Goal: Navigation & Orientation: Find specific page/section

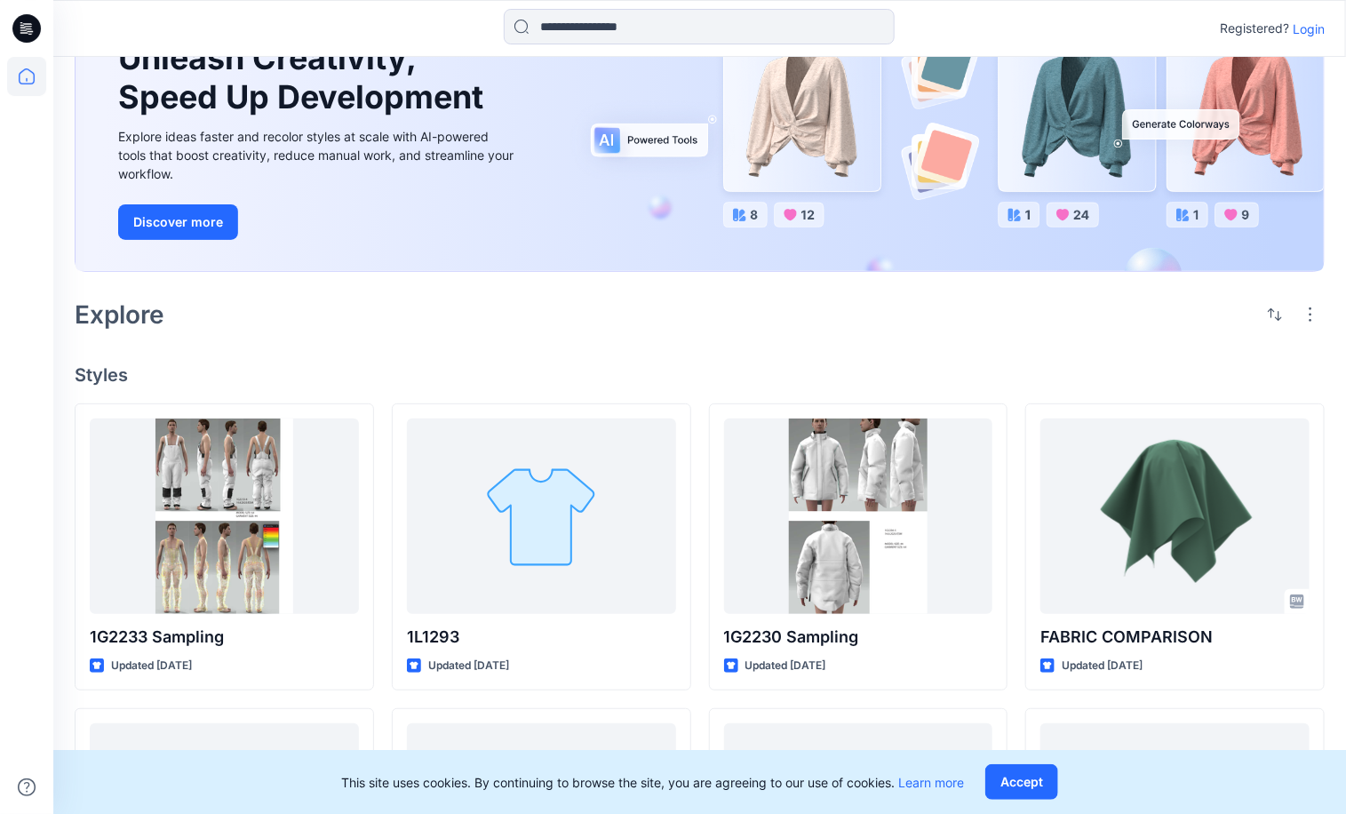
scroll to position [161, 0]
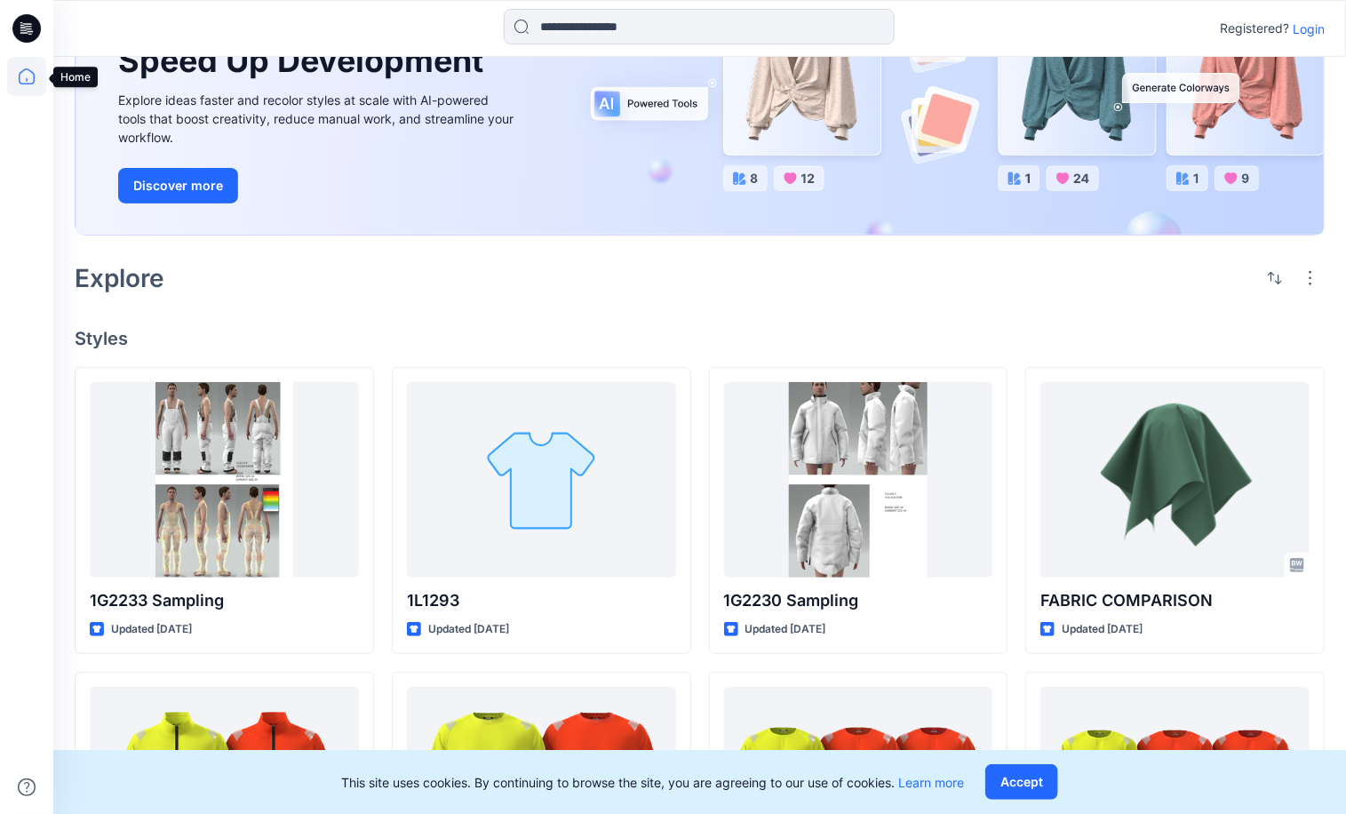
click at [22, 66] on icon at bounding box center [26, 76] width 39 height 39
click at [22, 69] on icon at bounding box center [26, 76] width 39 height 39
click at [1304, 28] on p "Login" at bounding box center [1309, 29] width 32 height 19
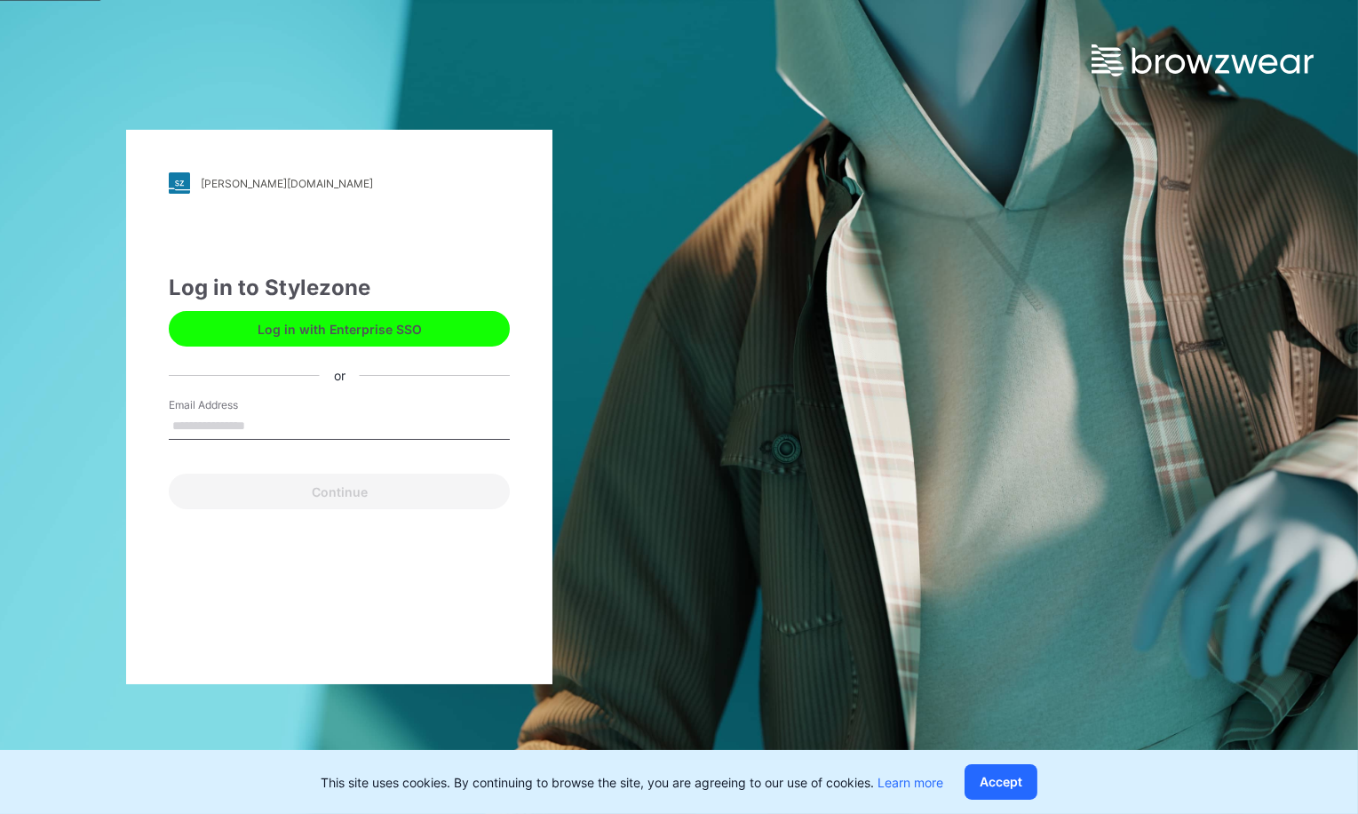
click at [212, 428] on input "Email Address" at bounding box center [339, 426] width 341 height 27
type input "**********"
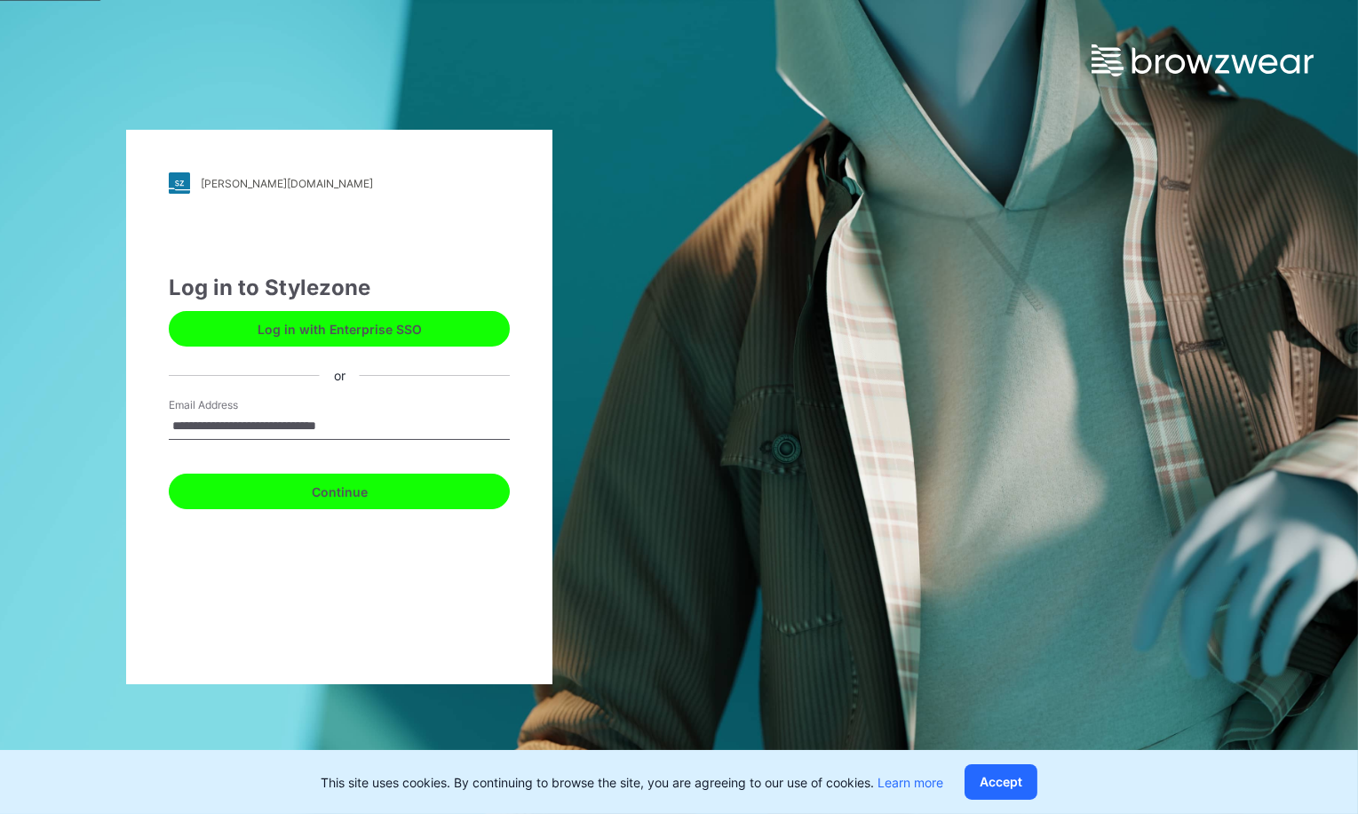
click at [308, 491] on button "Continue" at bounding box center [339, 491] width 341 height 36
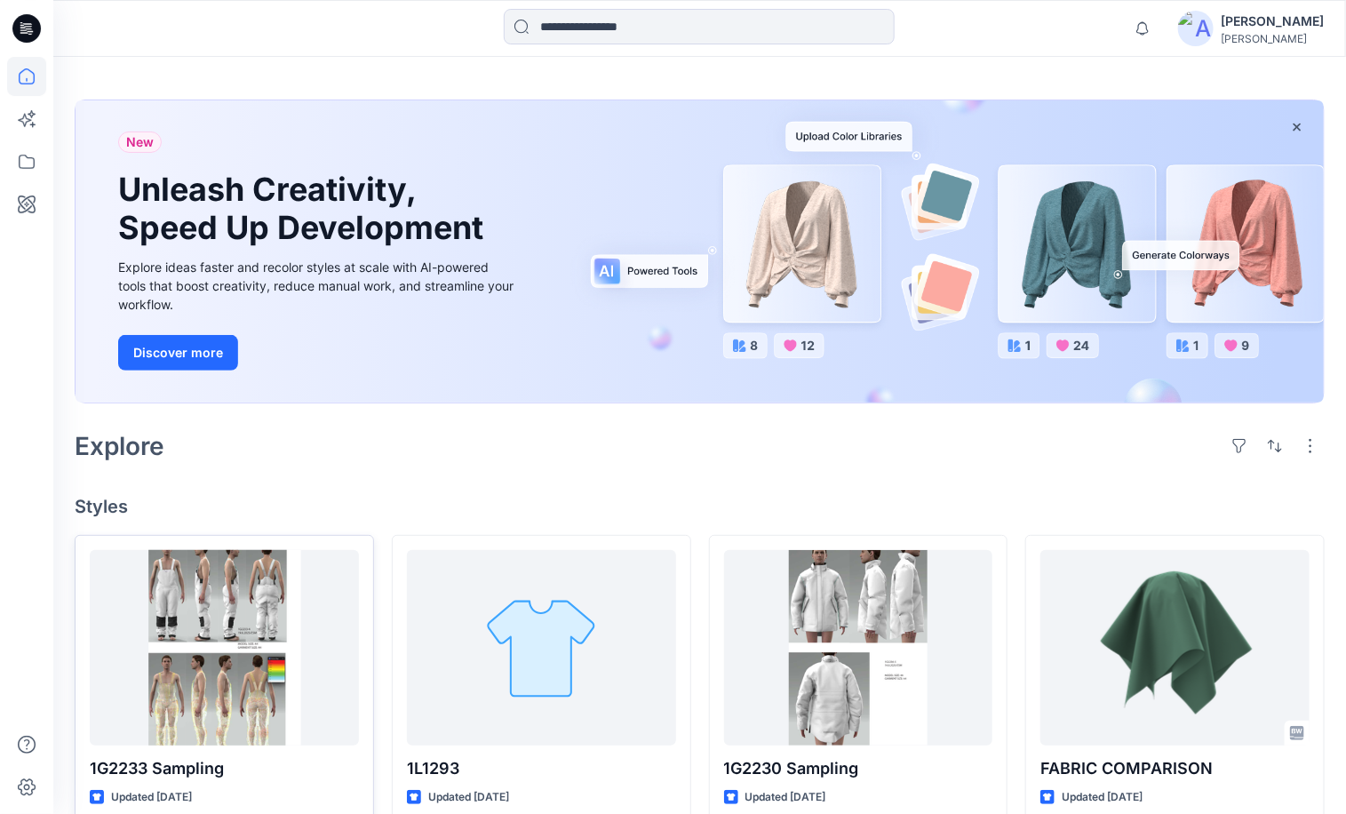
scroll to position [242, 0]
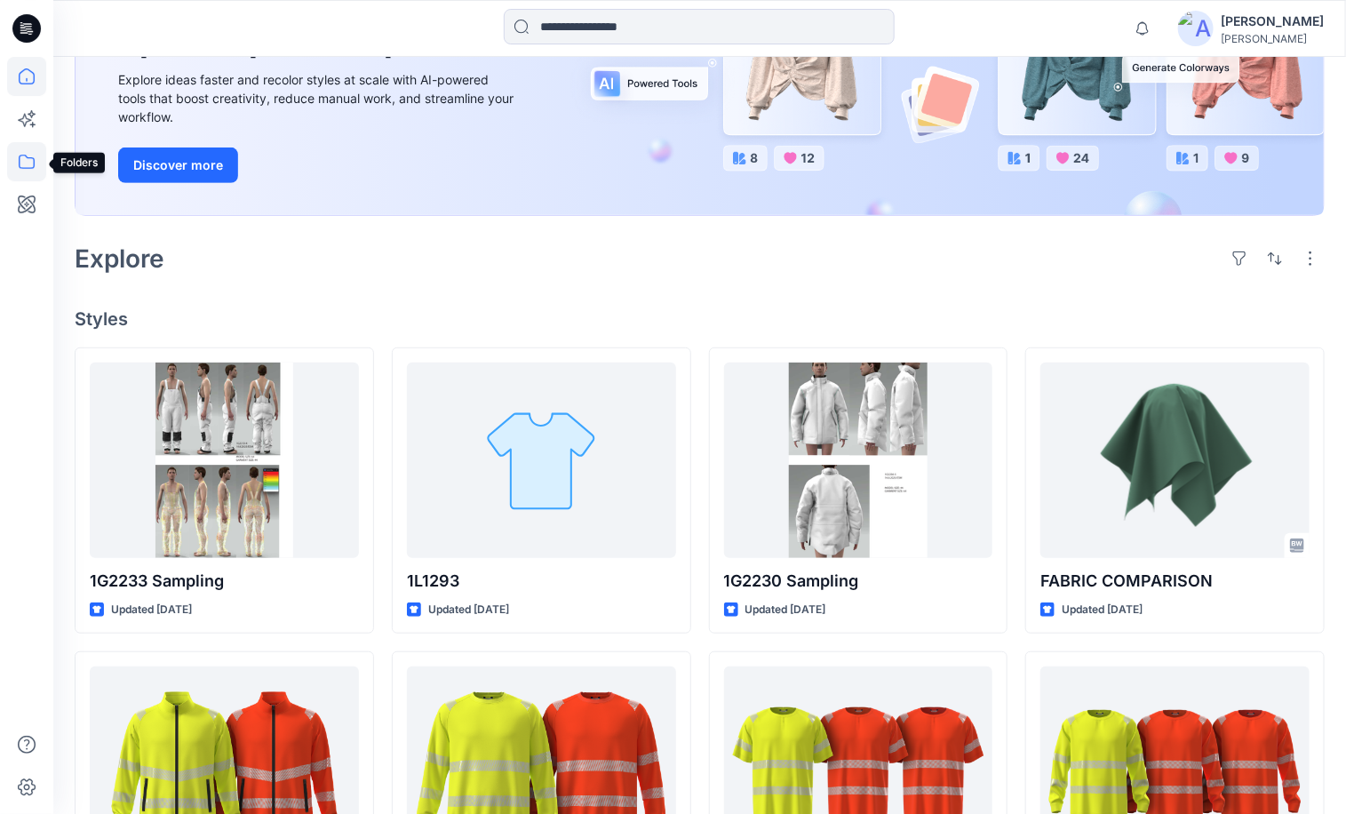
click at [32, 164] on icon at bounding box center [26, 161] width 39 height 39
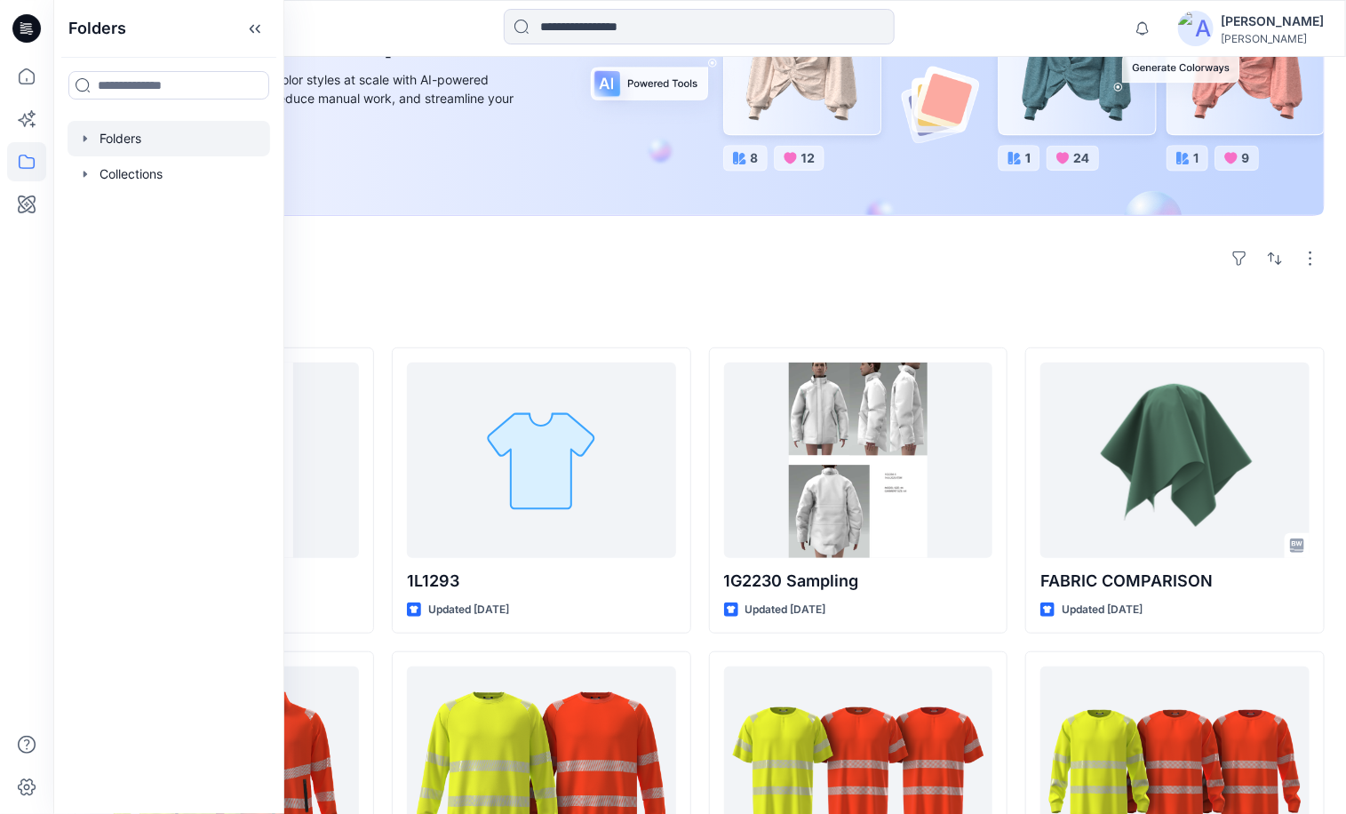
click at [122, 141] on div at bounding box center [169, 139] width 203 height 36
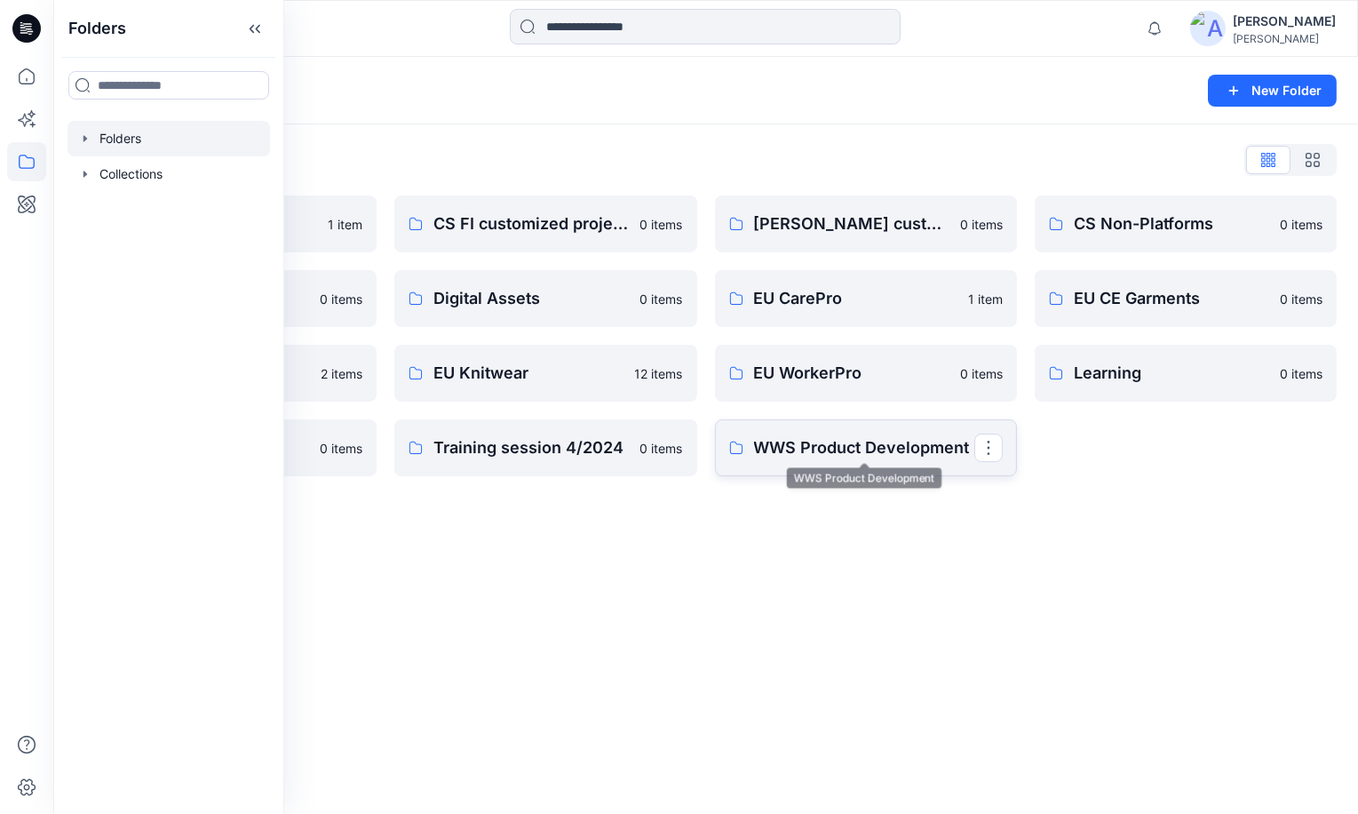
click at [772, 453] on p "WWS Product Development" at bounding box center [864, 447] width 220 height 25
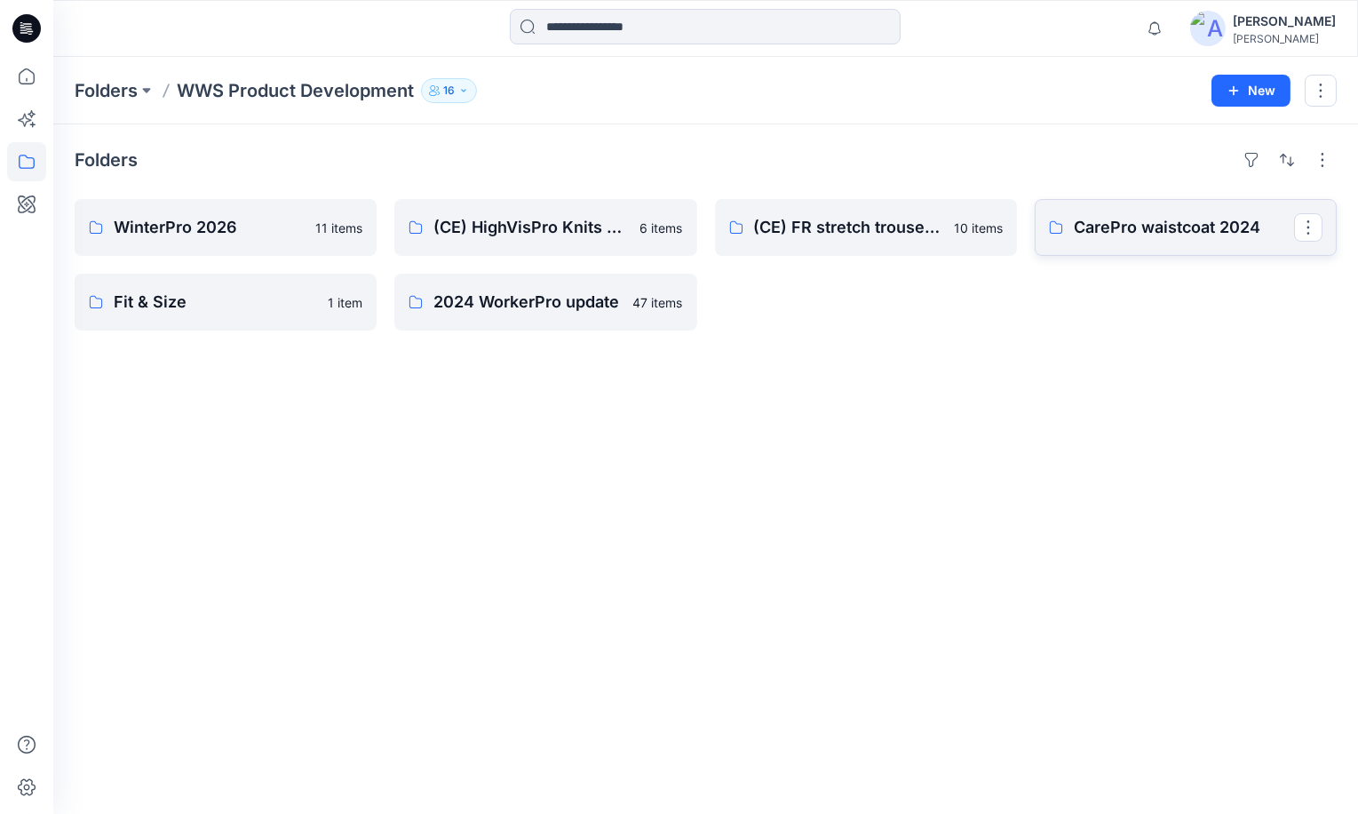
click at [1163, 231] on p "CarePro waistcoat 2024" at bounding box center [1184, 227] width 220 height 25
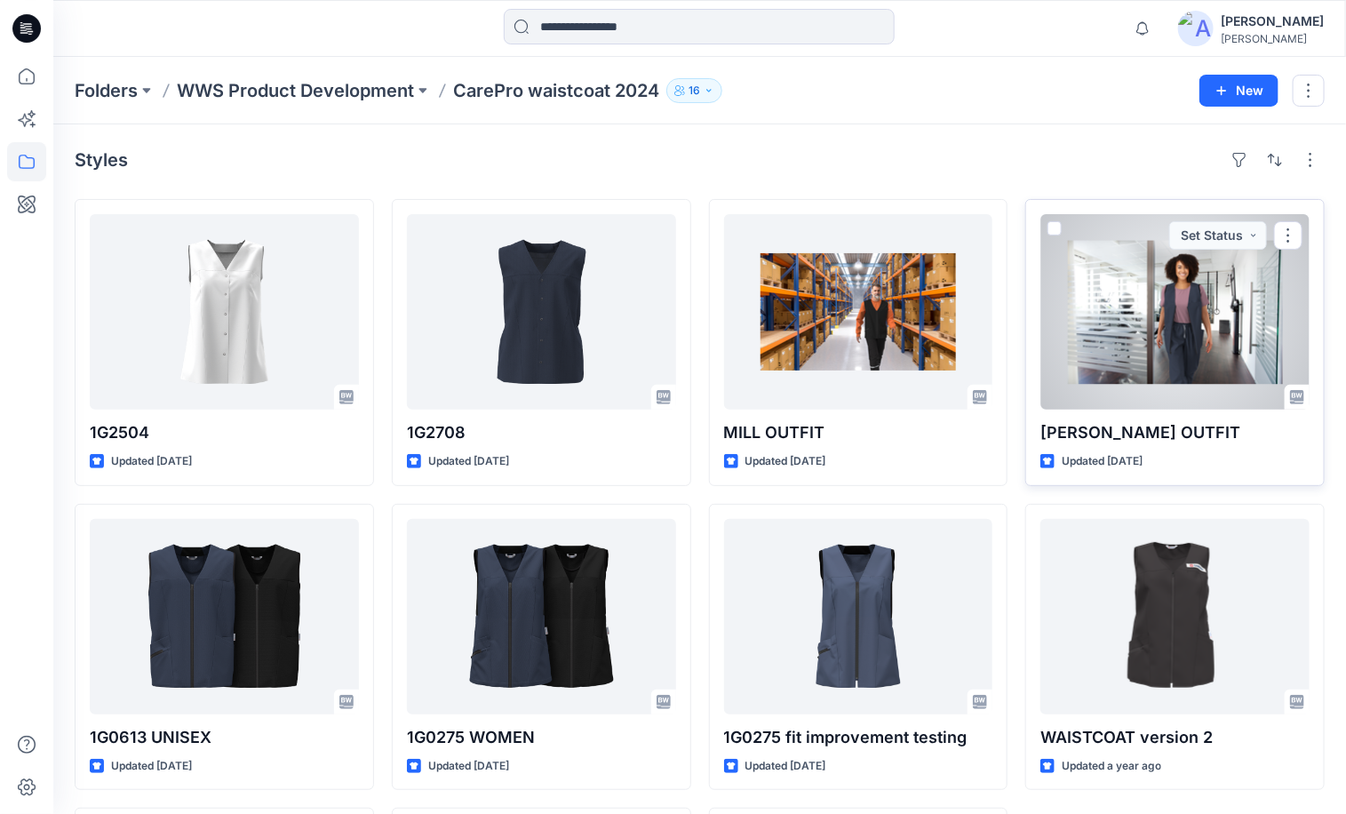
click at [1187, 350] on div at bounding box center [1174, 311] width 269 height 195
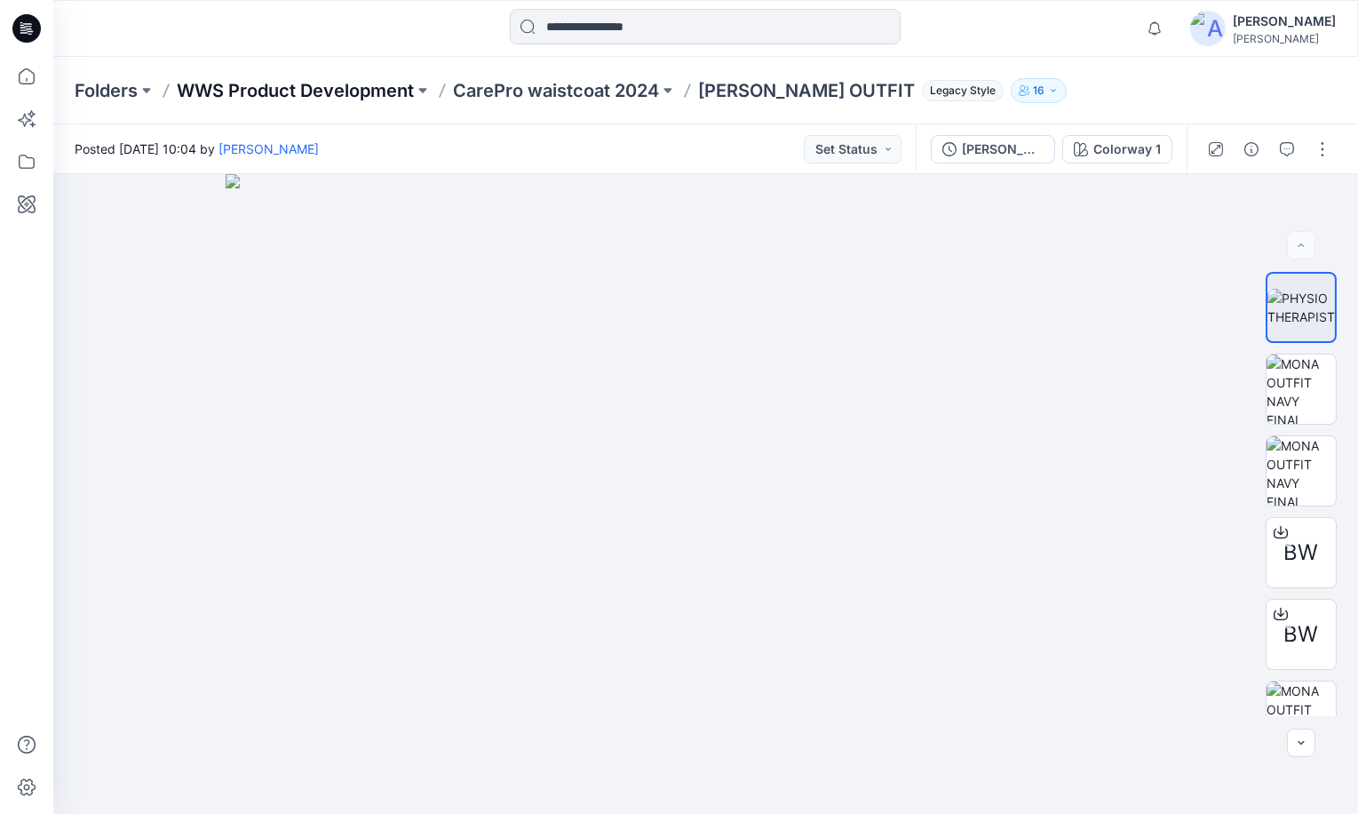
click at [355, 90] on p "WWS Product Development" at bounding box center [295, 90] width 237 height 25
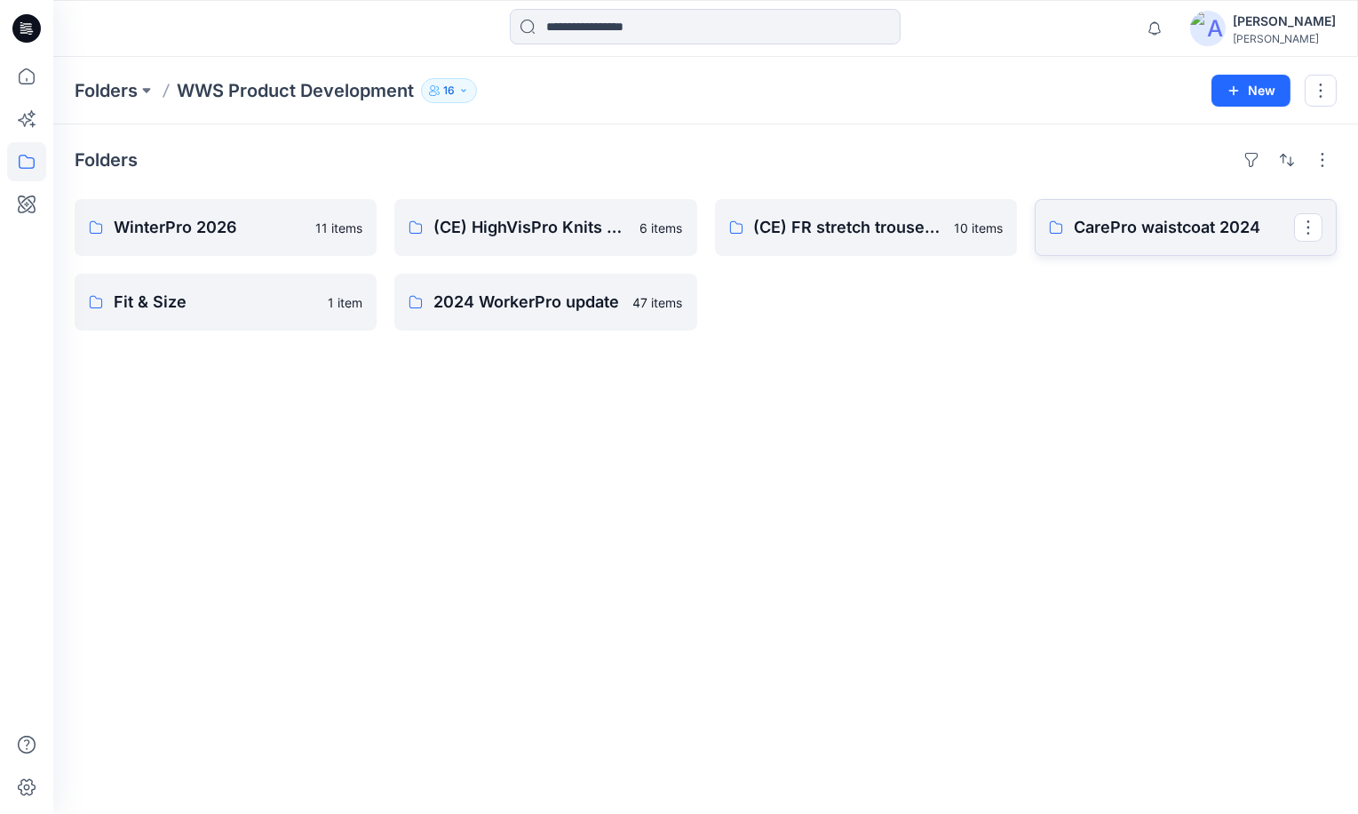
click at [1192, 232] on p "CarePro waistcoat 2024" at bounding box center [1184, 227] width 220 height 25
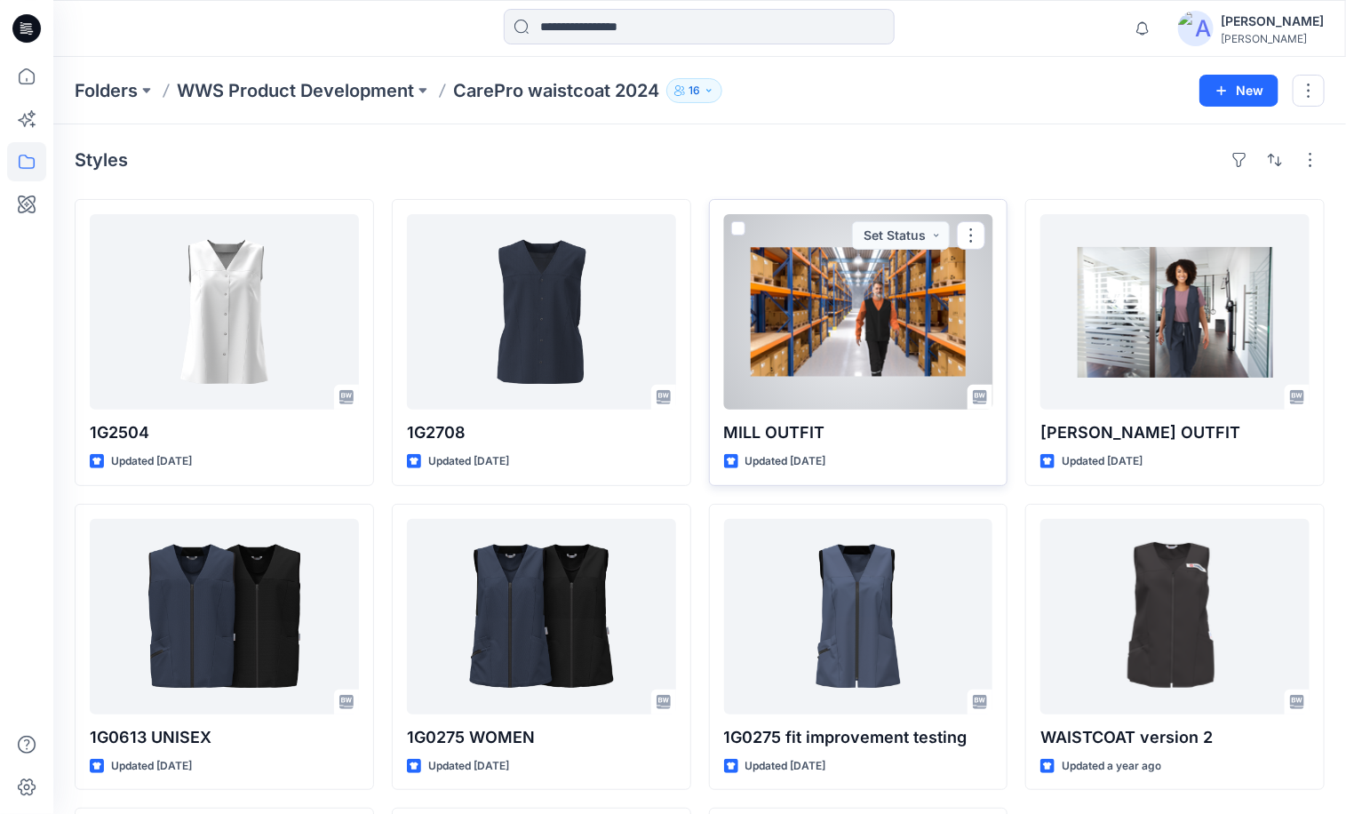
click at [911, 361] on div at bounding box center [858, 311] width 269 height 195
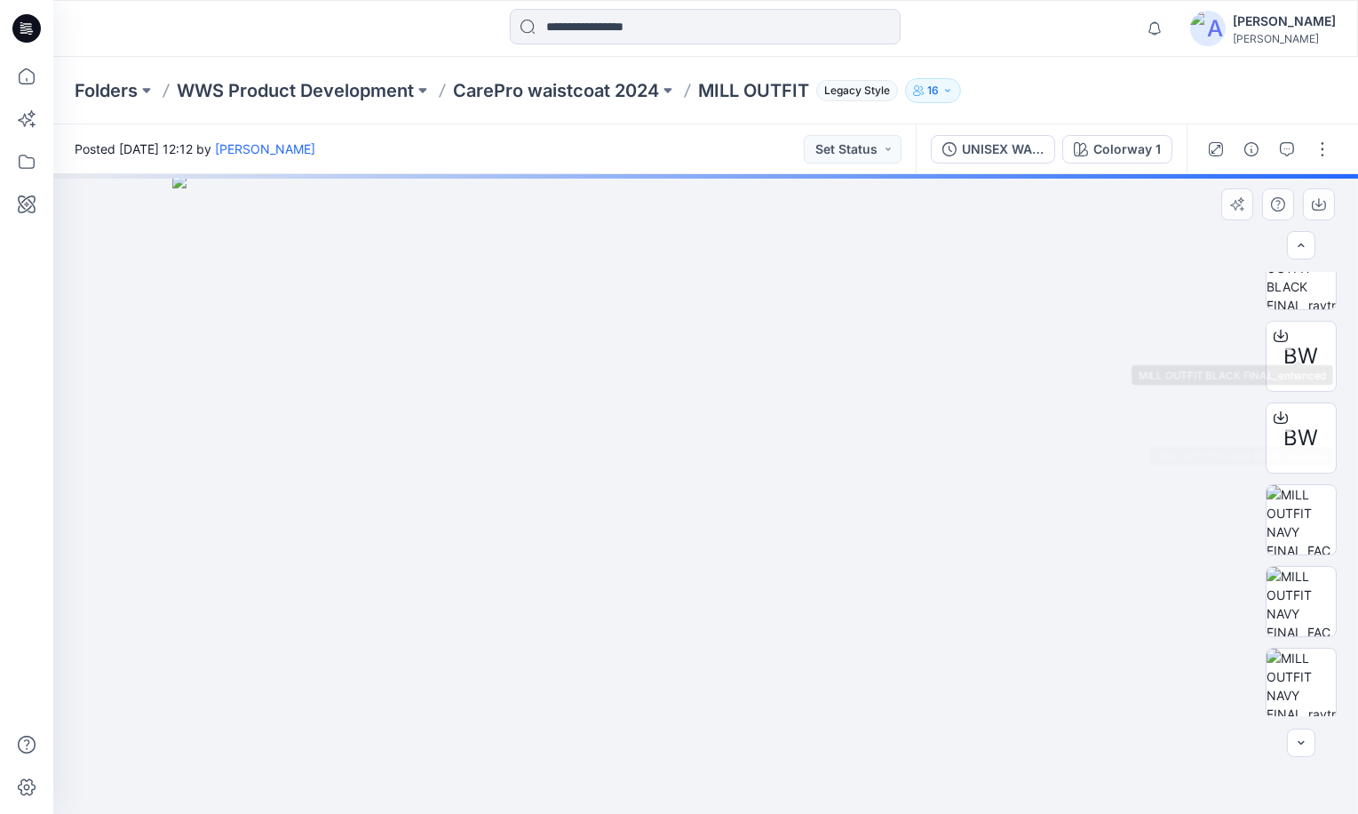
scroll to position [198, 0]
